Goal: Information Seeking & Learning: Learn about a topic

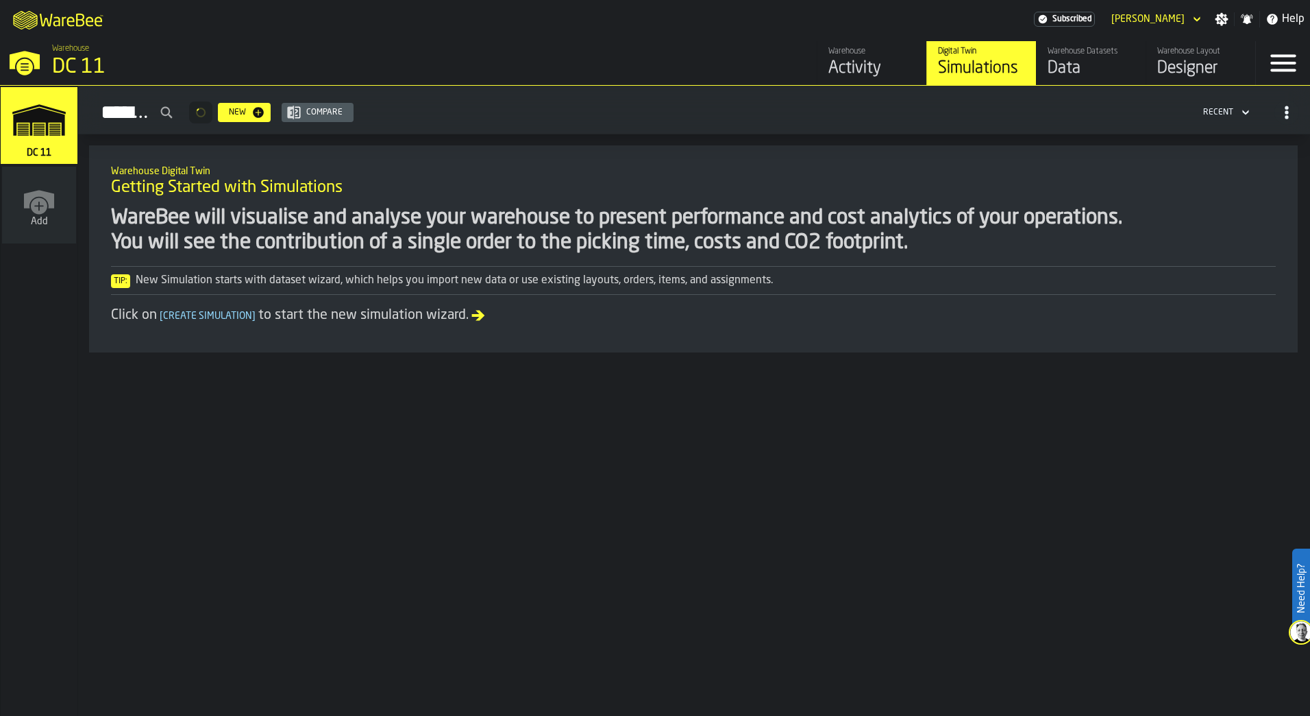
click at [1182, 73] on div "Designer" at bounding box center [1201, 69] width 87 height 22
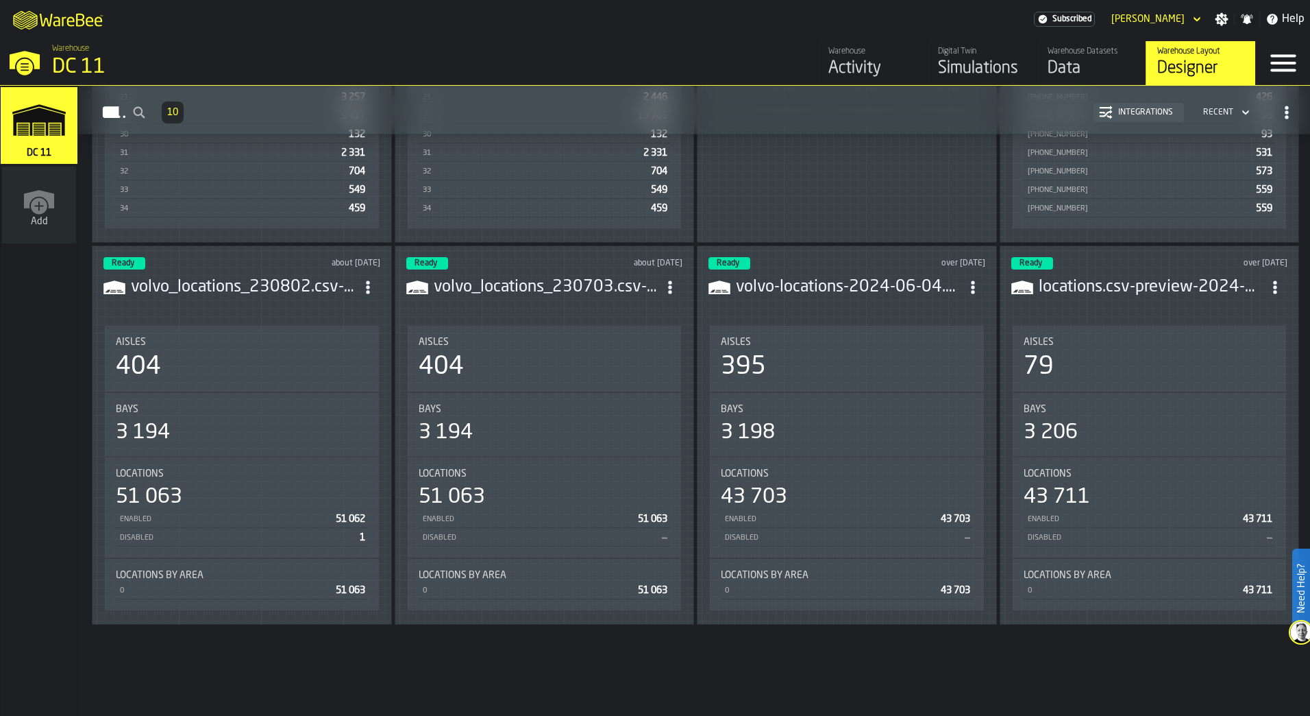
scroll to position [960, 0]
click at [968, 68] on div "Simulations" at bounding box center [981, 69] width 87 height 22
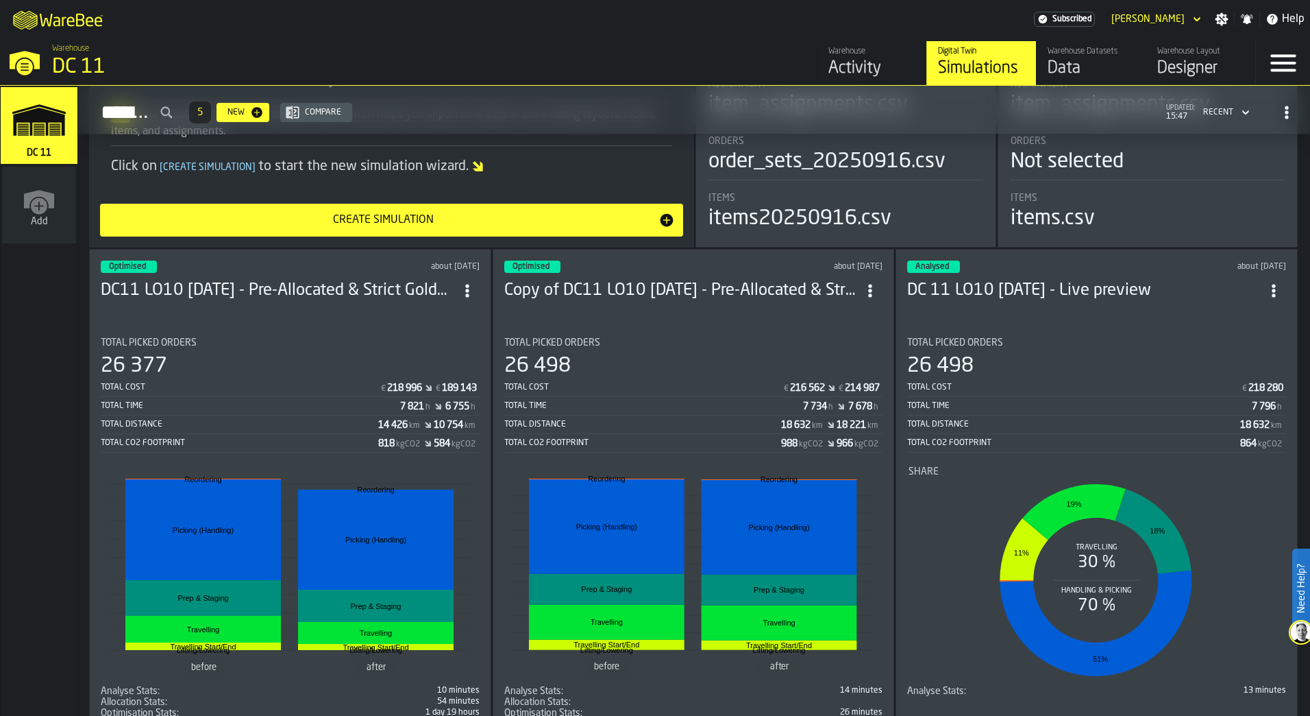
scroll to position [258, 0]
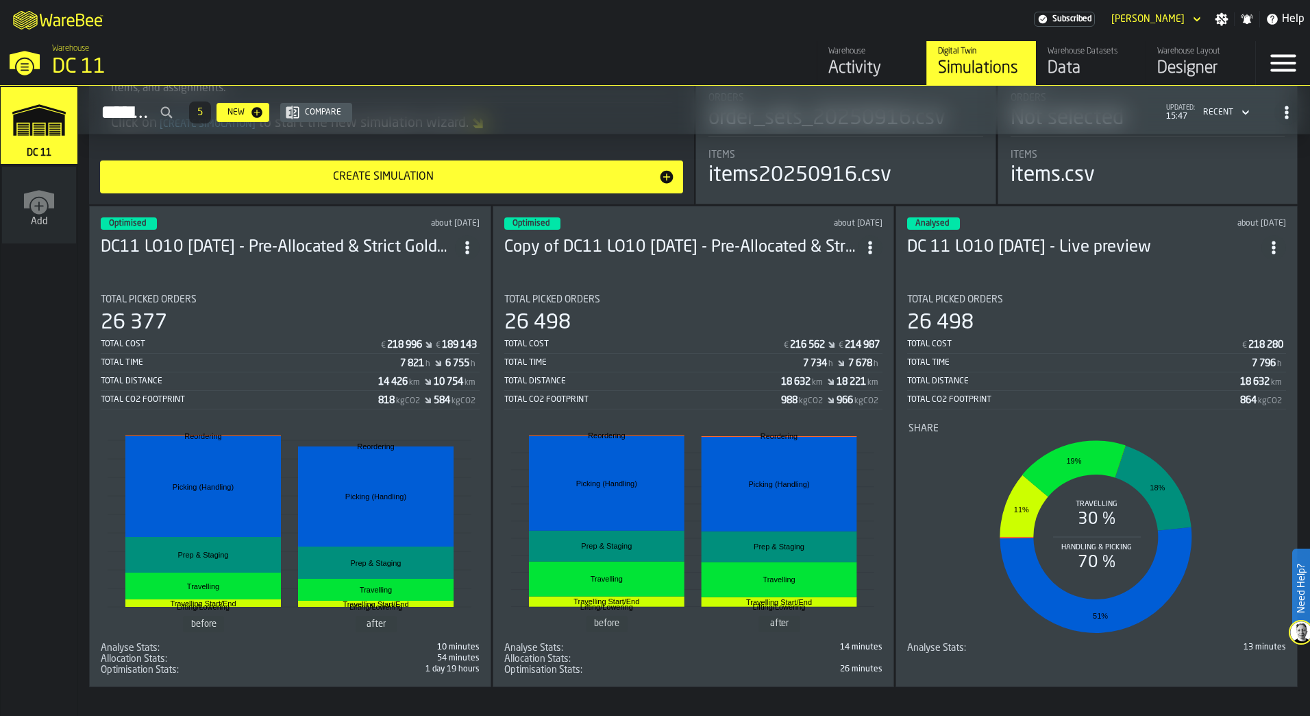
click at [1080, 392] on div "Total CO2 Footprint 864 kgCO2" at bounding box center [1096, 400] width 379 height 17
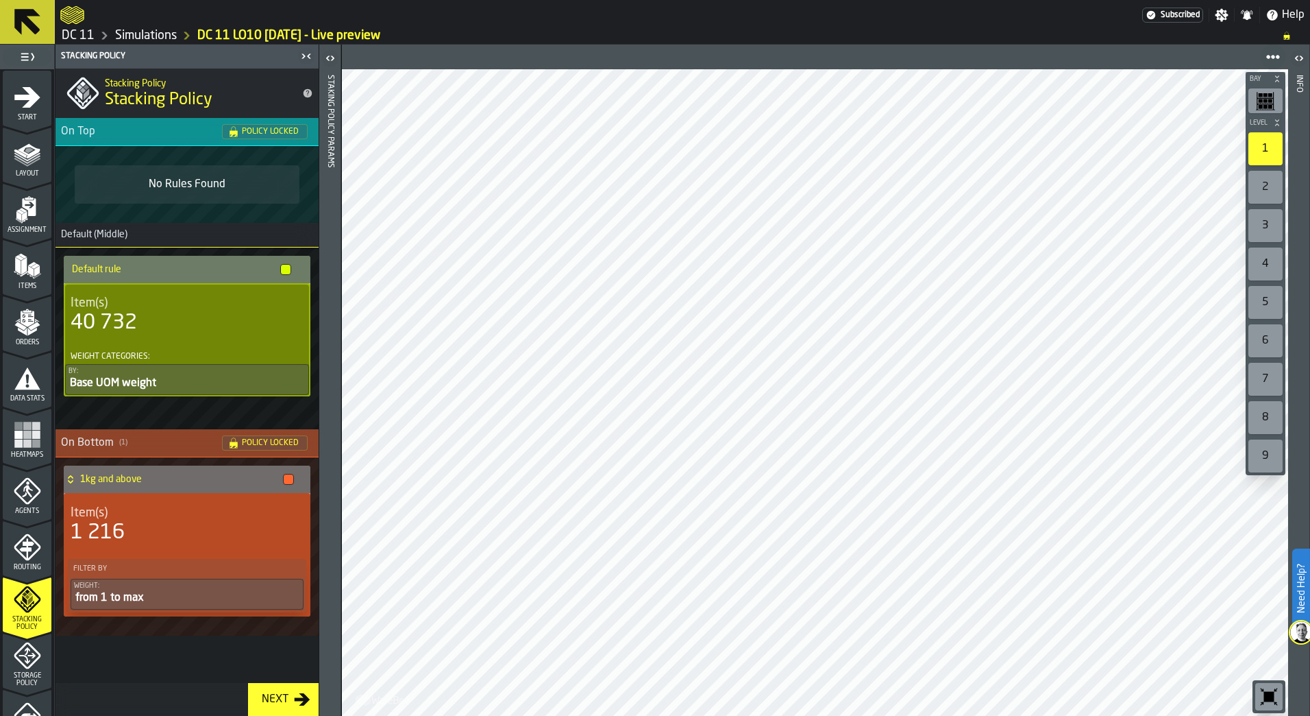
click at [1251, 303] on div "5" at bounding box center [1266, 302] width 34 height 33
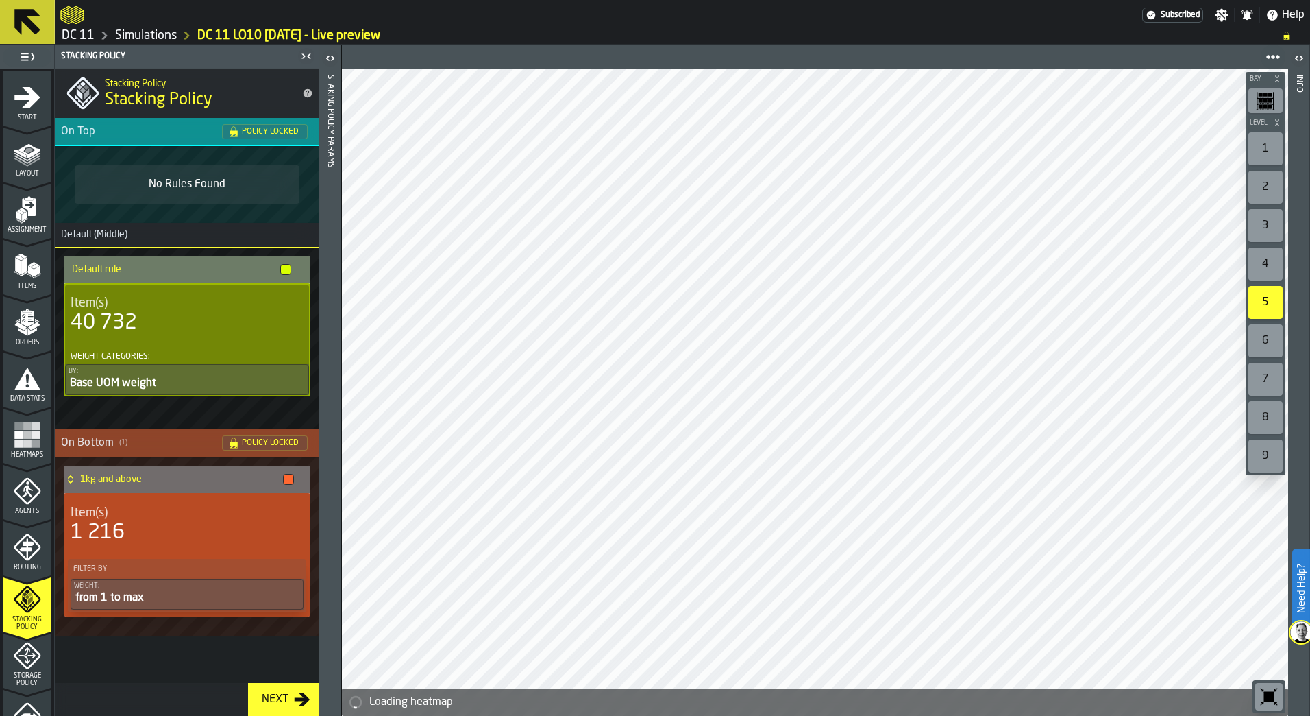
click at [1271, 257] on div "4" at bounding box center [1266, 263] width 34 height 33
click at [1260, 336] on div "6" at bounding box center [1266, 340] width 34 height 33
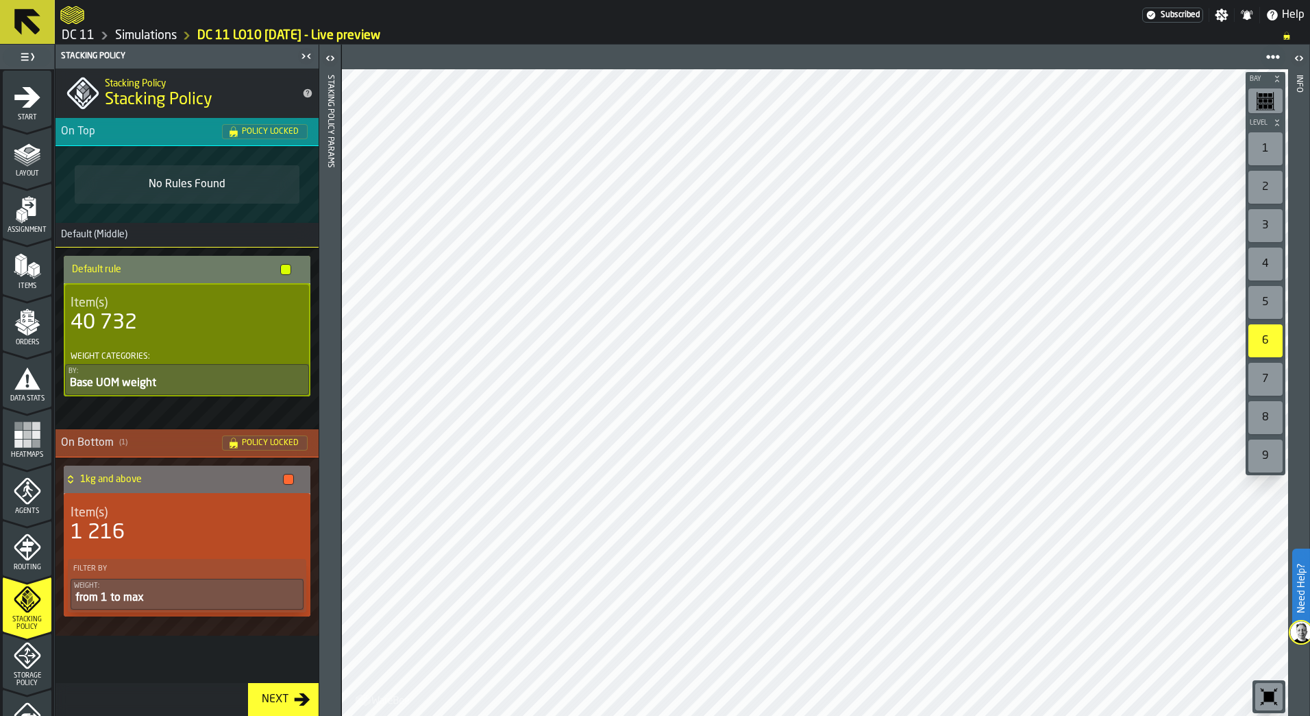
click at [36, 440] on rect "menu Heatmaps" at bounding box center [36, 443] width 8 height 8
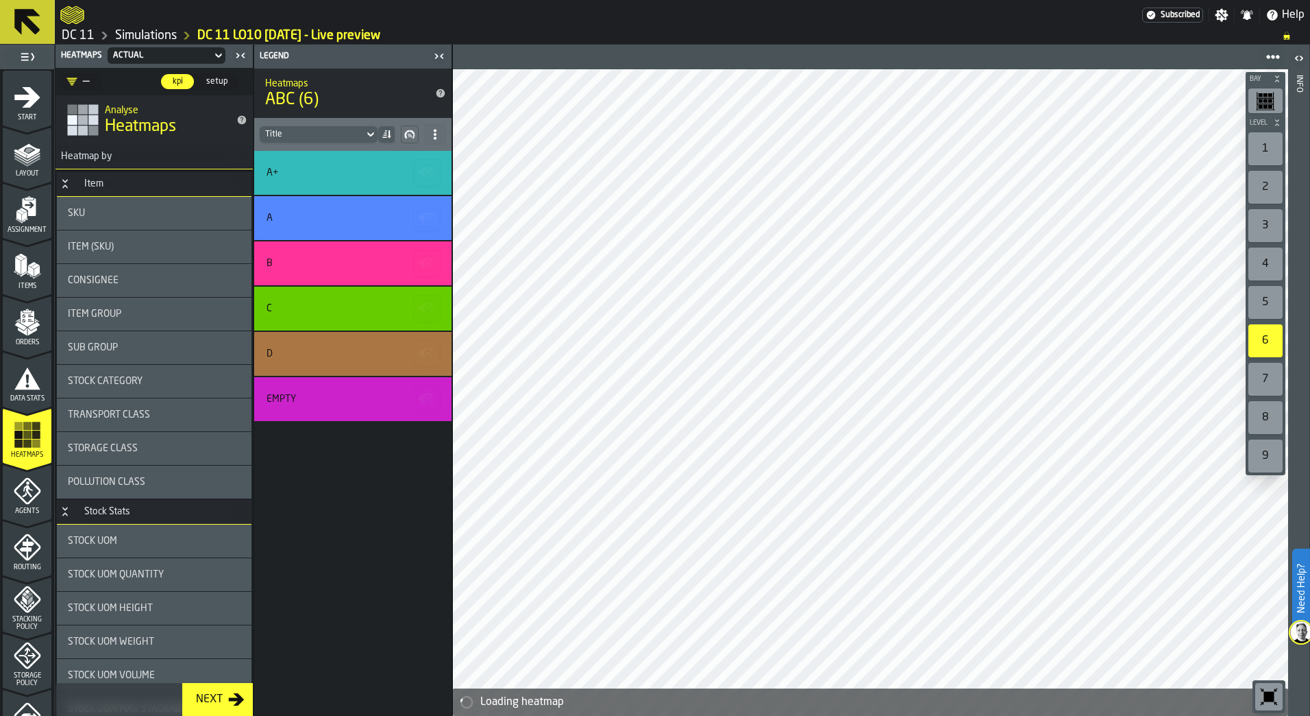
click at [1266, 299] on div "5" at bounding box center [1266, 302] width 34 height 33
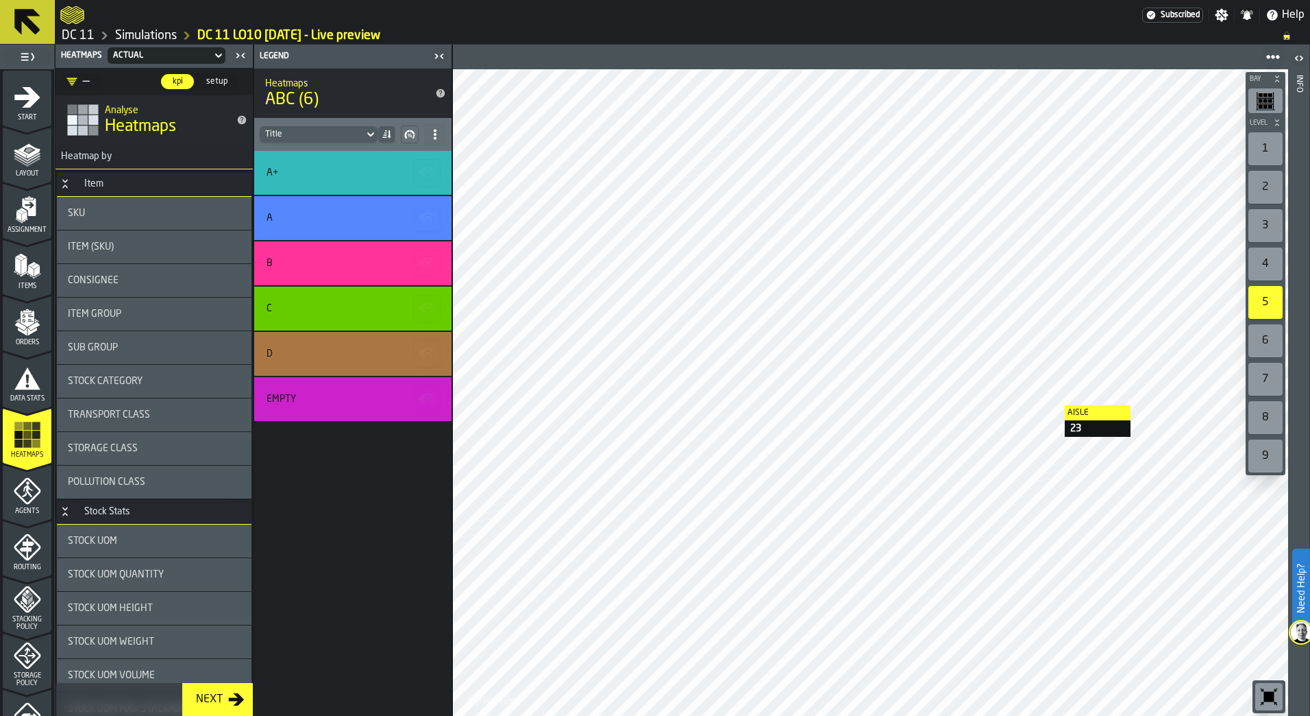
click at [1045, 408] on div at bounding box center [871, 392] width 836 height 646
